Goal: Find specific page/section: Find specific page/section

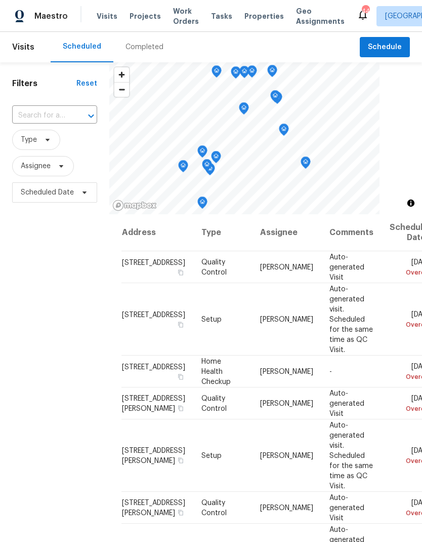
click at [10, 219] on div "Filters Reset ​ Type Assignee Scheduled Date" at bounding box center [54, 354] width 109 height 585
click at [41, 138] on span at bounding box center [46, 140] width 11 height 8
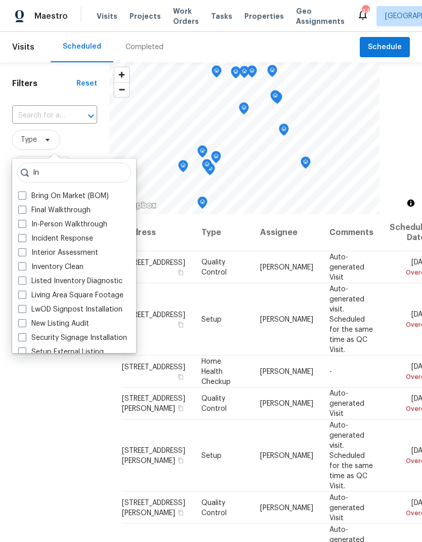
type input "In"
click at [54, 222] on label "In-Person Walkthrough" at bounding box center [62, 224] width 89 height 10
click at [25, 222] on input "In-Person Walkthrough" at bounding box center [21, 222] width 7 height 7
checkbox input "true"
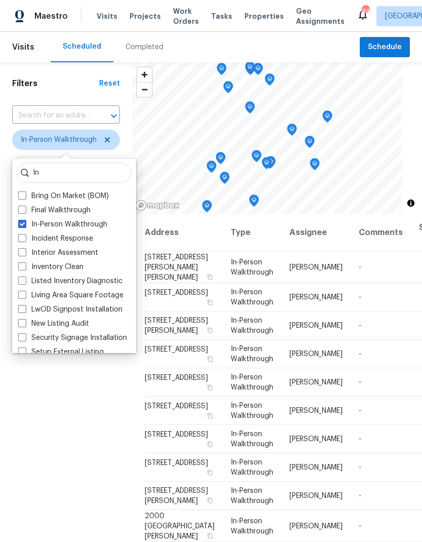
click at [54, 428] on div "Filters Reset ​ In-Person Walkthrough Assignee Scheduled Date" at bounding box center [66, 354] width 132 height 585
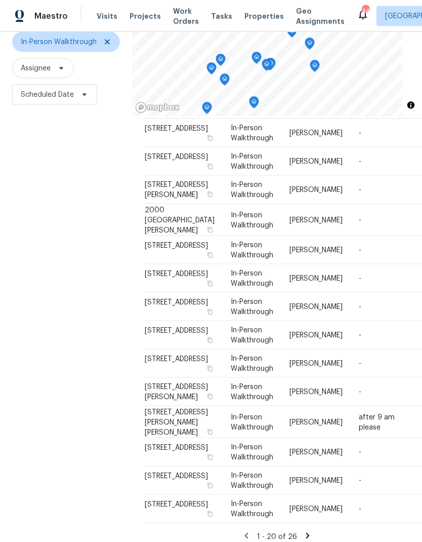
scroll to position [41, 0]
click at [312, 531] on div "1 - 20 of 26" at bounding box center [277, 536] width 266 height 11
click at [303, 531] on icon at bounding box center [307, 535] width 9 height 9
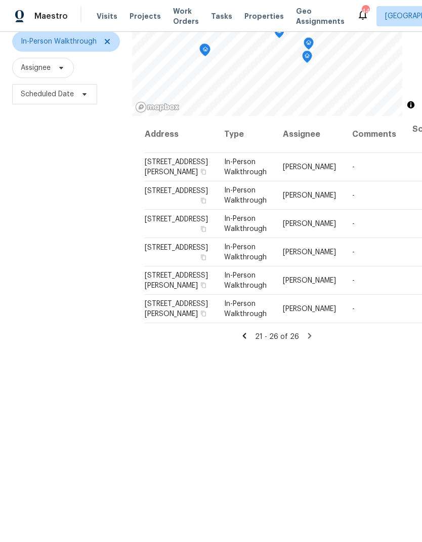
scroll to position [98, 0]
click at [245, 341] on icon at bounding box center [244, 336] width 9 height 9
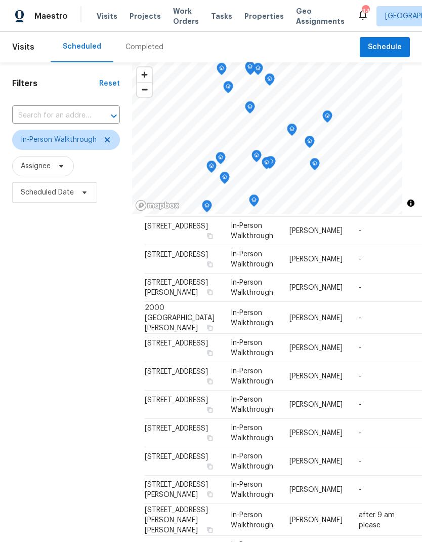
scroll to position [372, 0]
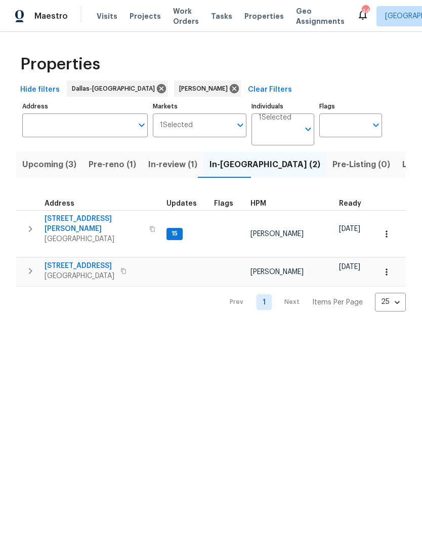
click at [42, 165] on span "Upcoming (3)" at bounding box center [49, 165] width 54 height 14
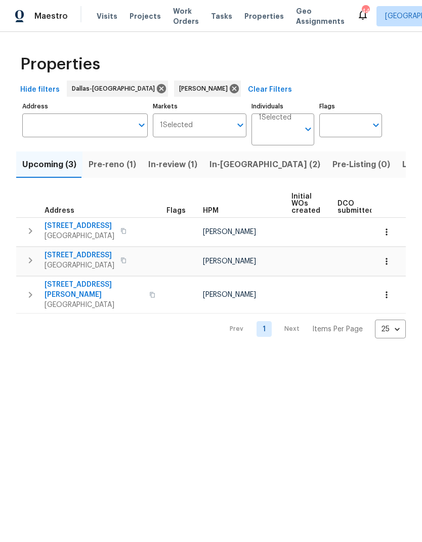
click at [106, 171] on span "Pre-reno (1)" at bounding box center [113, 165] width 48 height 14
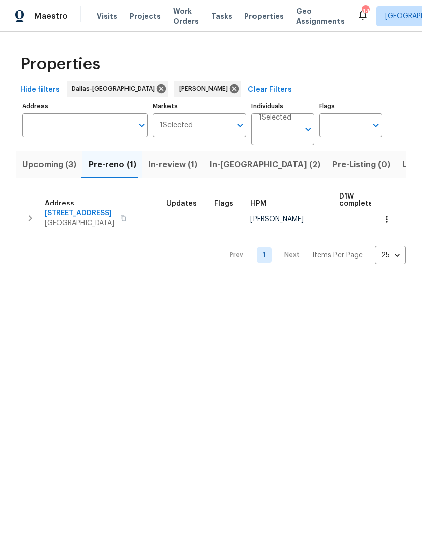
scroll to position [6, 0]
